Goal: Check status: Check status

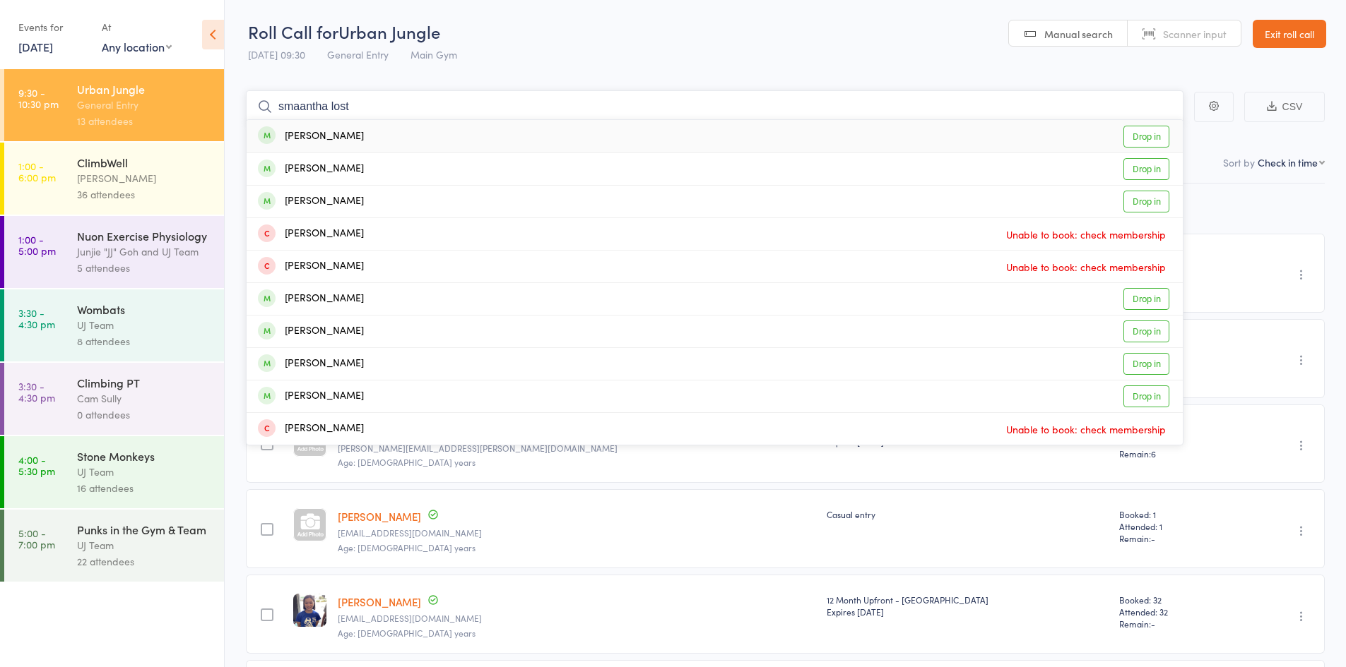
type input "smaantha lost"
click at [375, 140] on div "[PERSON_NAME] Drop in" at bounding box center [715, 136] width 936 height 32
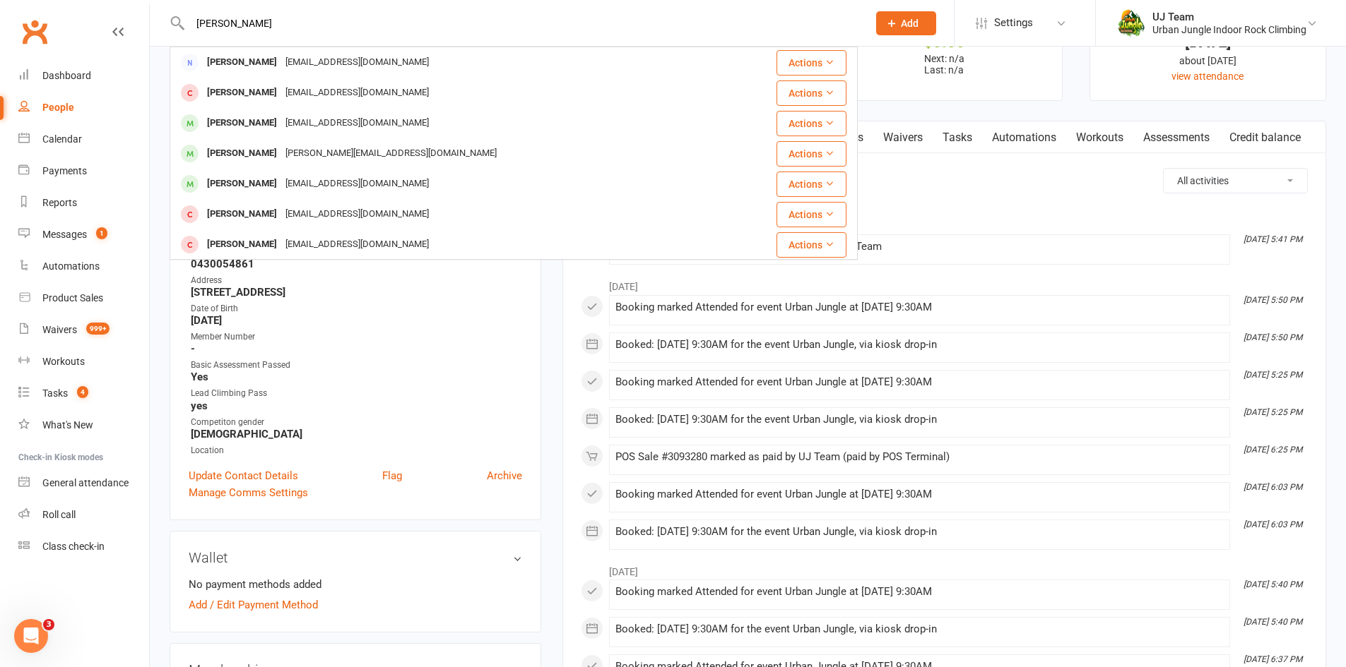
click at [1086, 95] on ul "✓ Memberships Casual entry Does not expire $ Balance $0.00 Next: n/a Last: n/a …" at bounding box center [944, 48] width 764 height 105
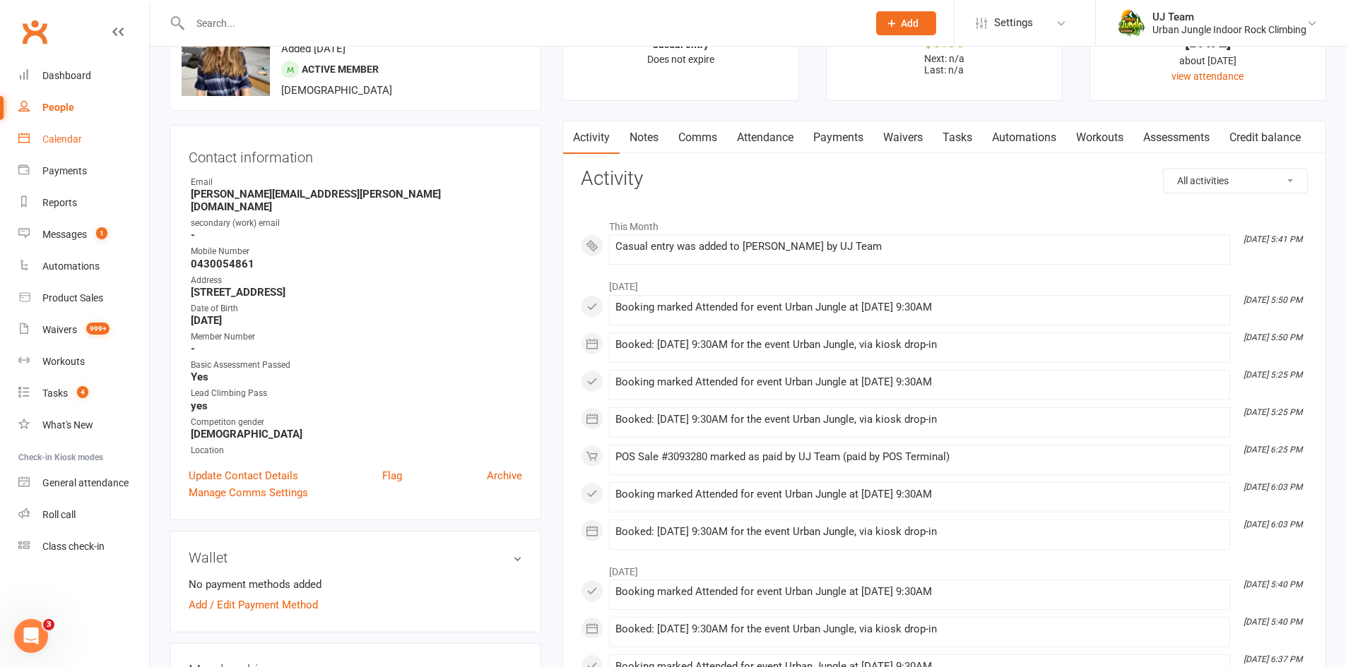
click at [102, 143] on link "Calendar" at bounding box center [83, 140] width 131 height 32
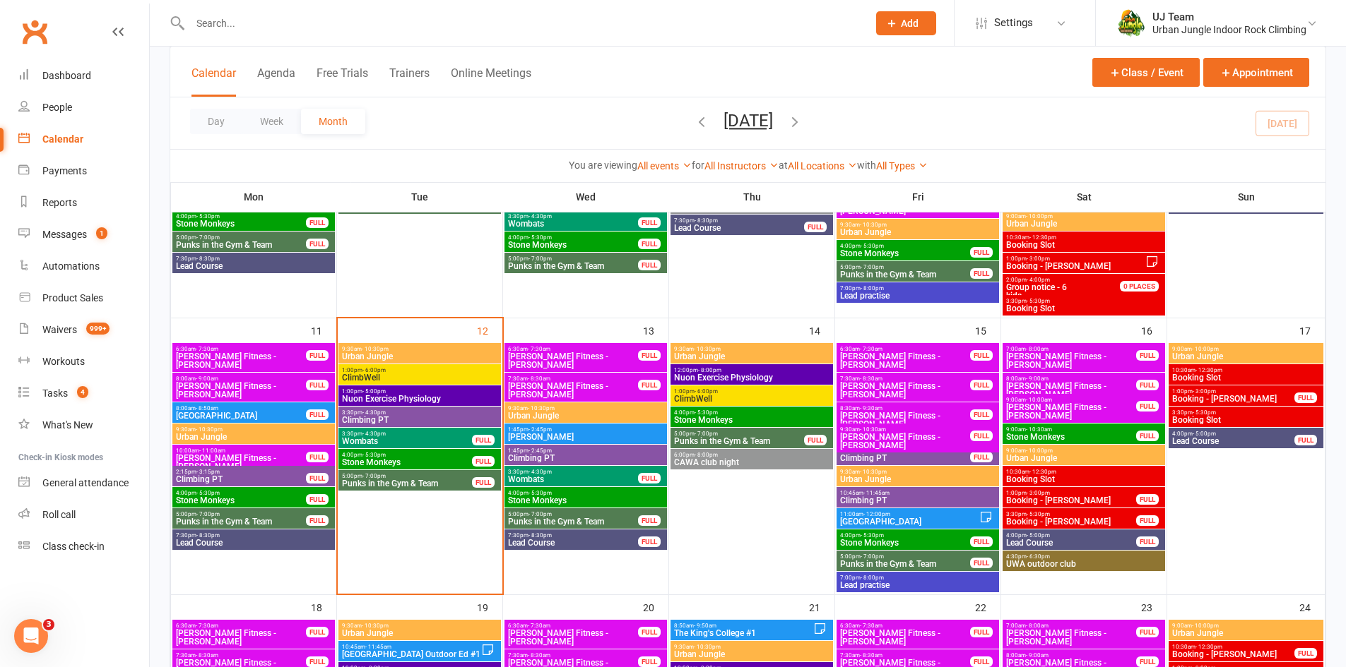
scroll to position [353, 0]
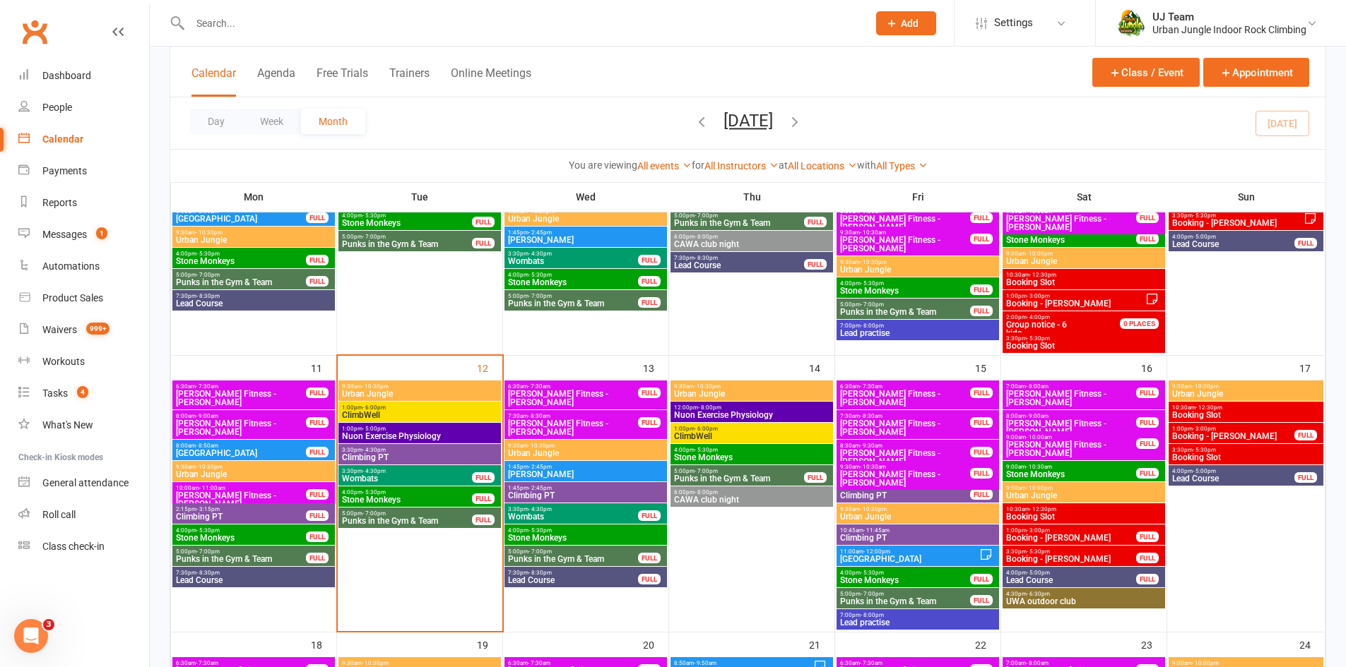
click at [204, 557] on span "Punks in the Gym & Team" at bounding box center [240, 559] width 131 height 8
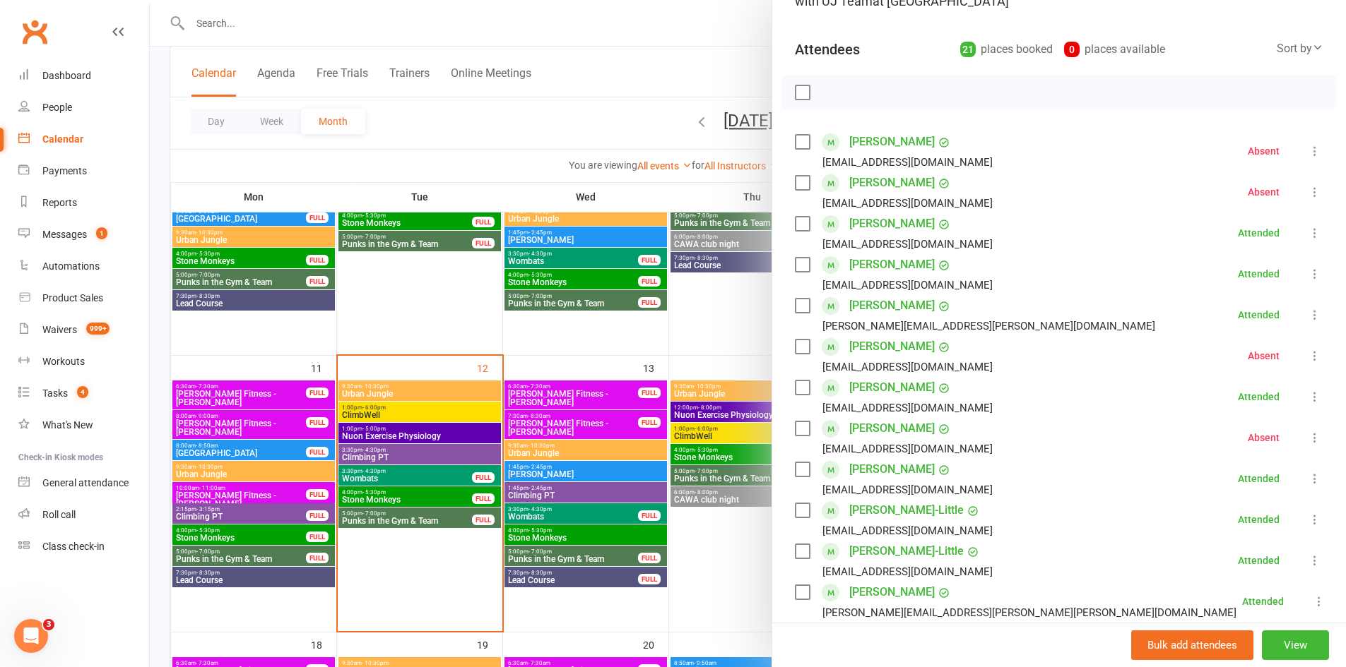
scroll to position [141, 0]
